Goal: Information Seeking & Learning: Check status

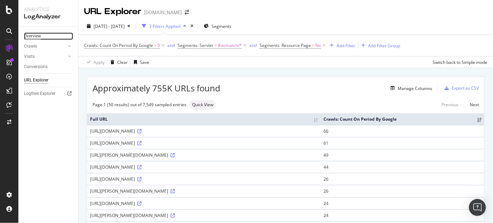
click at [28, 36] on div "Overview" at bounding box center [32, 36] width 17 height 7
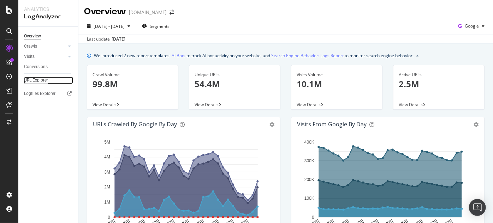
click at [34, 78] on div "URL Explorer" at bounding box center [36, 80] width 24 height 7
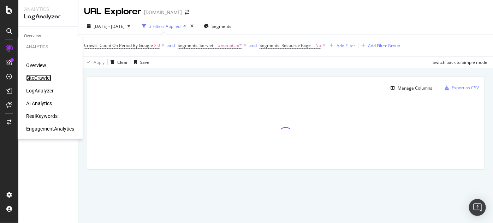
click at [31, 77] on div "SiteCrawler" at bounding box center [38, 78] width 25 height 7
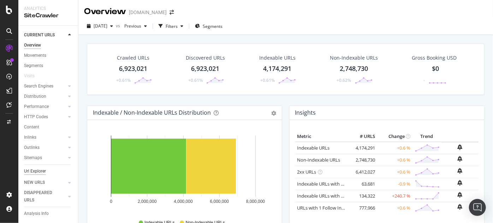
click at [38, 174] on div "Url Explorer" at bounding box center [35, 171] width 22 height 7
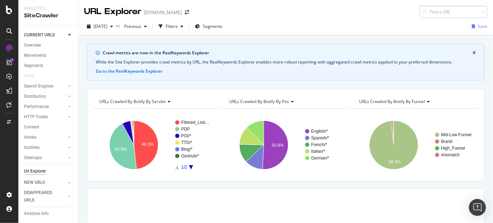
click at [440, 10] on input at bounding box center [454, 12] width 68 height 12
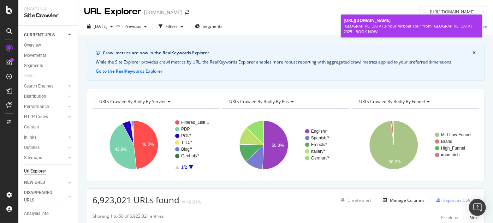
type input "[URL][DOMAIN_NAME]"
click at [391, 23] on span "[URL][DOMAIN_NAME]" at bounding box center [367, 20] width 47 height 6
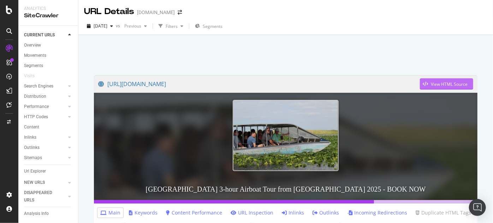
drag, startPoint x: 435, startPoint y: 84, endPoint x: 446, endPoint y: 83, distance: 11.3
click at [446, 83] on div "View HTML Source" at bounding box center [449, 84] width 37 height 6
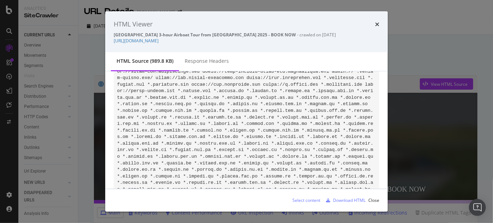
scroll to position [86, 0]
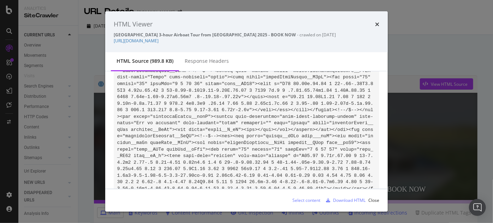
scroll to position [4461, 0]
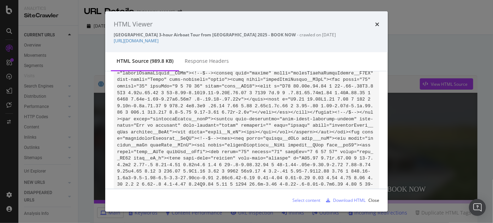
click at [377, 21] on div "times" at bounding box center [377, 24] width 4 height 9
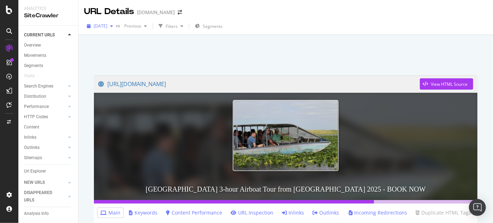
click at [107, 25] on span "[DATE]" at bounding box center [101, 26] width 14 height 6
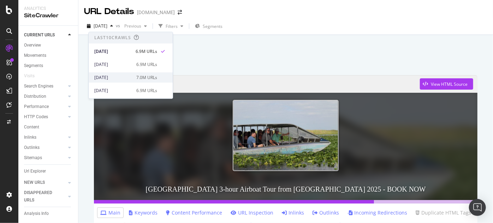
click at [116, 75] on div "[DATE]" at bounding box center [113, 78] width 38 height 6
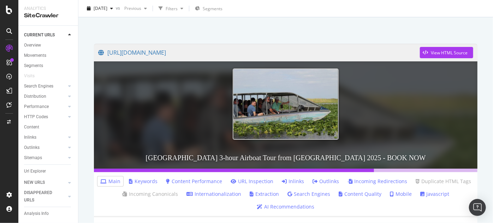
click at [115, 28] on div "[URL][DOMAIN_NAME] View HTML Source [GEOGRAPHIC_DATA] 3-hour Airboat Tour from …" at bounding box center [285, 115] width 415 height 223
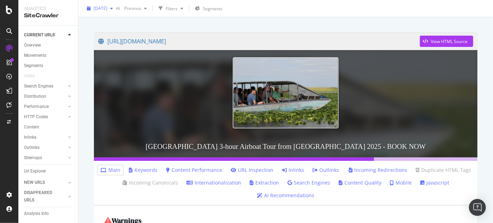
click at [107, 10] on span "[DATE]" at bounding box center [101, 8] width 14 height 6
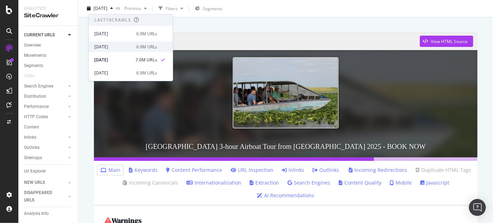
click at [115, 45] on div "[DATE]" at bounding box center [113, 47] width 38 height 6
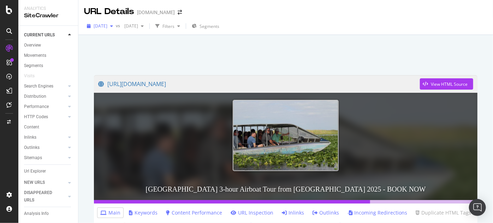
click at [105, 28] on span "[DATE]" at bounding box center [101, 26] width 14 height 6
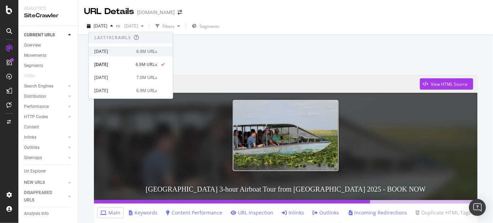
click at [111, 51] on div "[DATE]" at bounding box center [113, 51] width 38 height 6
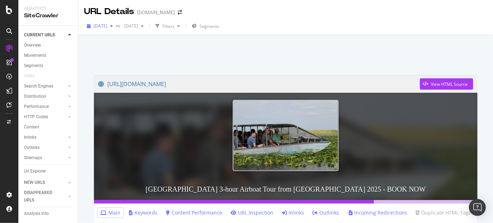
click at [107, 26] on span "[DATE]" at bounding box center [101, 26] width 14 height 6
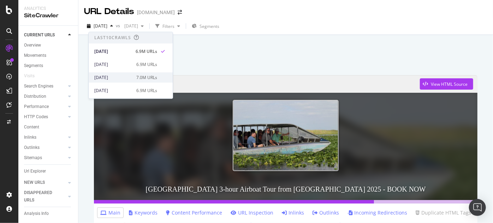
click at [112, 75] on div "[DATE]" at bounding box center [113, 78] width 38 height 6
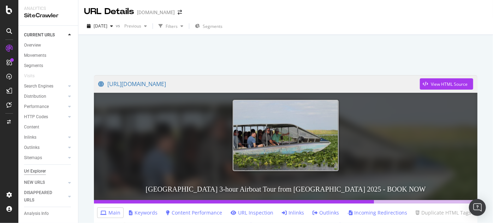
click at [36, 172] on div "Url Explorer" at bounding box center [35, 171] width 22 height 7
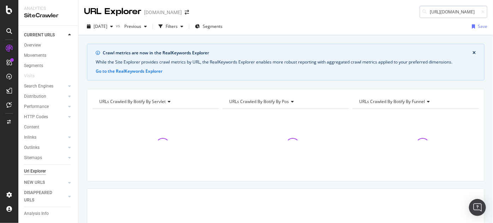
scroll to position [0, 241]
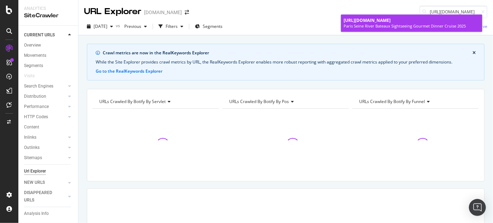
type input "[URL][DOMAIN_NAME]"
click at [391, 23] on span "[URL][DOMAIN_NAME]" at bounding box center [367, 20] width 47 height 6
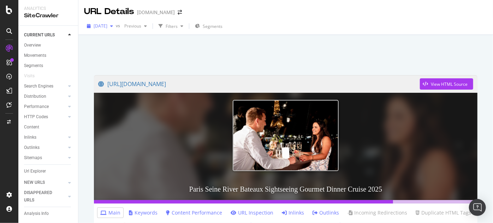
click at [107, 29] on span "[DATE]" at bounding box center [101, 26] width 14 height 6
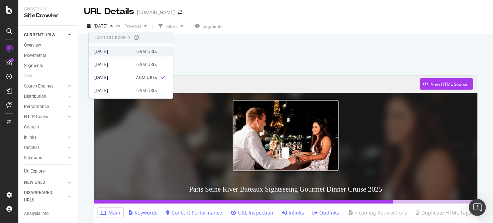
click at [118, 51] on div "[DATE]" at bounding box center [113, 51] width 38 height 6
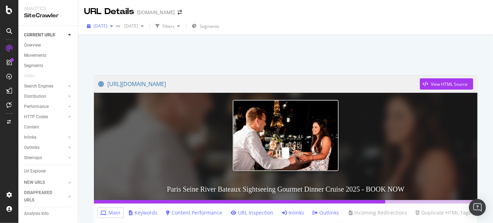
click at [107, 23] on span "[DATE]" at bounding box center [101, 26] width 14 height 6
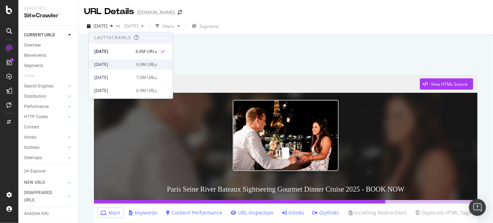
click at [107, 60] on div "[DATE] 6.9M URLs" at bounding box center [131, 64] width 84 height 10
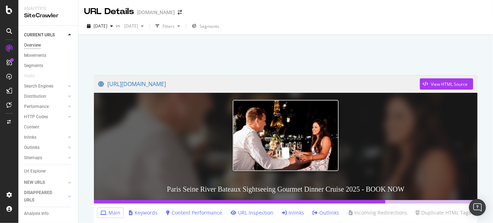
click at [34, 45] on div "Overview" at bounding box center [32, 45] width 17 height 7
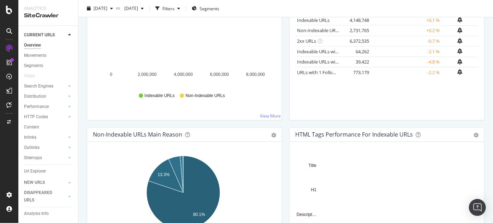
scroll to position [43, 0]
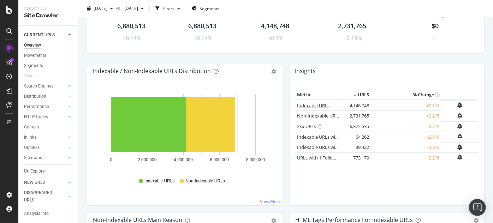
click at [315, 105] on link "Indexable URLs" at bounding box center [313, 105] width 33 height 6
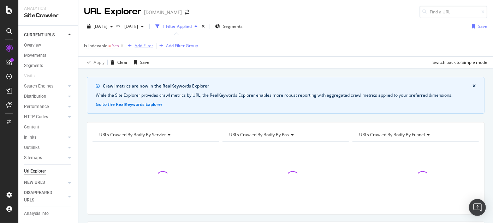
click at [143, 46] on div "Add Filter" at bounding box center [144, 46] width 19 height 6
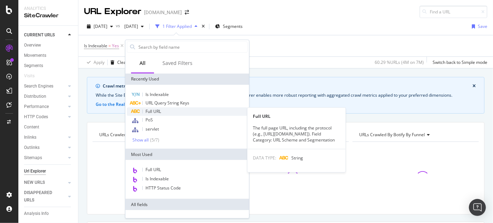
click at [158, 111] on span "Full URL" at bounding box center [154, 111] width 16 height 6
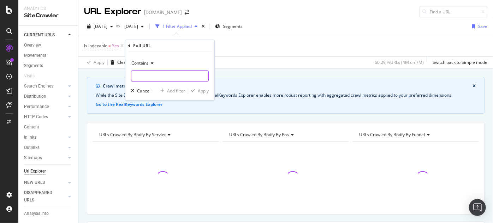
click at [144, 75] on input "text" at bounding box center [169, 76] width 77 height 11
paste input "[URL][DOMAIN_NAME]"
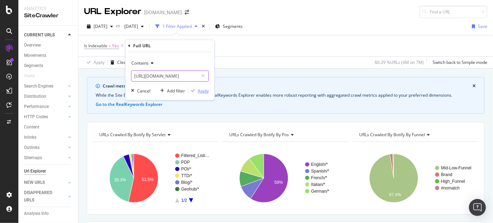
type input "[URL][DOMAIN_NAME]"
click at [207, 91] on div "Apply" at bounding box center [203, 91] width 11 height 6
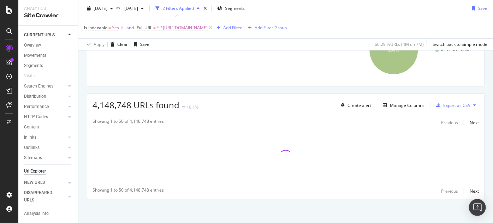
scroll to position [129, 0]
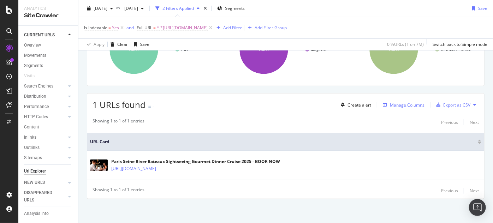
click at [390, 102] on div "Manage Columns" at bounding box center [407, 105] width 35 height 6
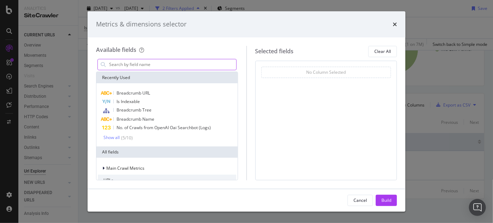
click at [124, 65] on input "modal" at bounding box center [172, 64] width 128 height 11
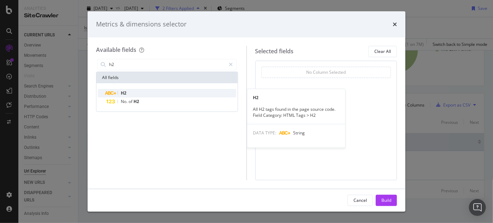
type input "h2"
click at [131, 95] on div "H2" at bounding box center [171, 93] width 130 height 8
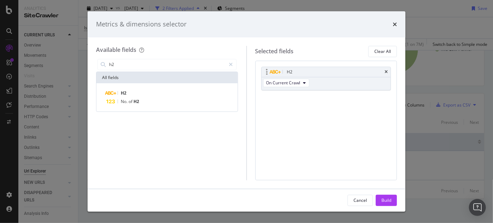
click at [315, 84] on div "H2 On Current Crawl" at bounding box center [327, 79] width 130 height 24
click at [303, 85] on button "On Current Crawl" at bounding box center [286, 83] width 46 height 8
click at [327, 87] on div "H2 On Current Crawl" at bounding box center [327, 79] width 130 height 24
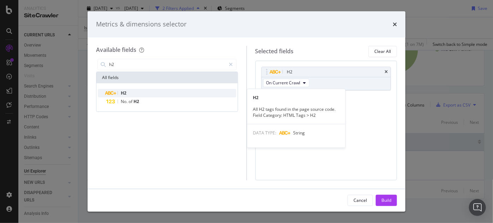
click at [124, 94] on span "H2" at bounding box center [124, 93] width 6 height 6
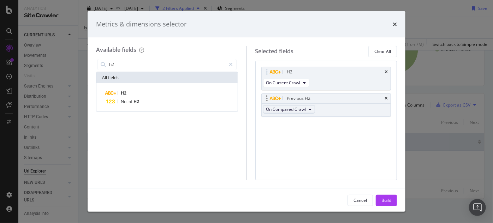
click at [293, 108] on span "On Compared Crawl" at bounding box center [286, 109] width 40 height 6
click at [341, 133] on div "H2 On Current Crawl Previous H2 On Compared Crawl You can use this field as a T…" at bounding box center [327, 121] width 142 height 120
click at [386, 199] on div "Build" at bounding box center [387, 201] width 10 height 6
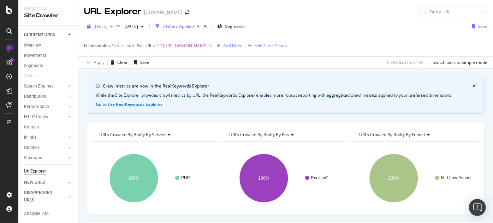
click at [102, 27] on span "[DATE]" at bounding box center [101, 26] width 14 height 6
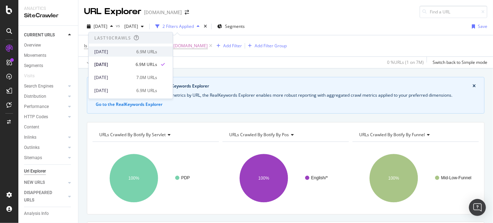
click at [111, 55] on div "[DATE] 6.9M URLs" at bounding box center [131, 52] width 84 height 10
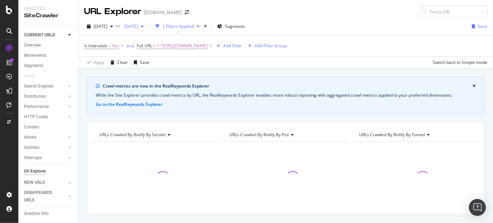
click at [138, 29] on span "[DATE]" at bounding box center [130, 26] width 17 height 6
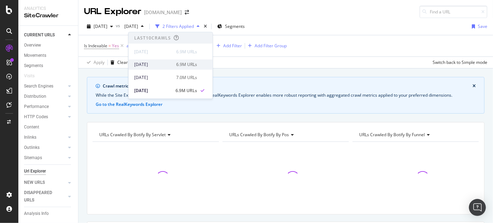
click at [156, 66] on div "[DATE]" at bounding box center [153, 64] width 38 height 6
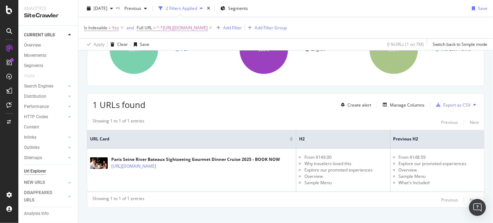
scroll to position [137, 0]
